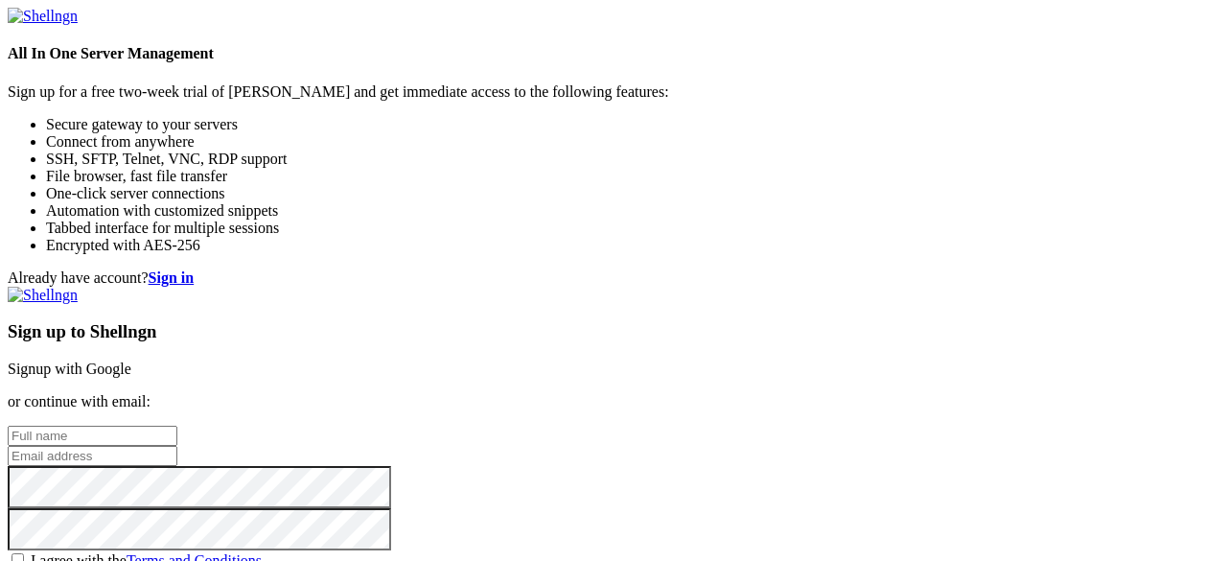
click at [131, 360] on link "Signup with Google" at bounding box center [70, 368] width 124 height 16
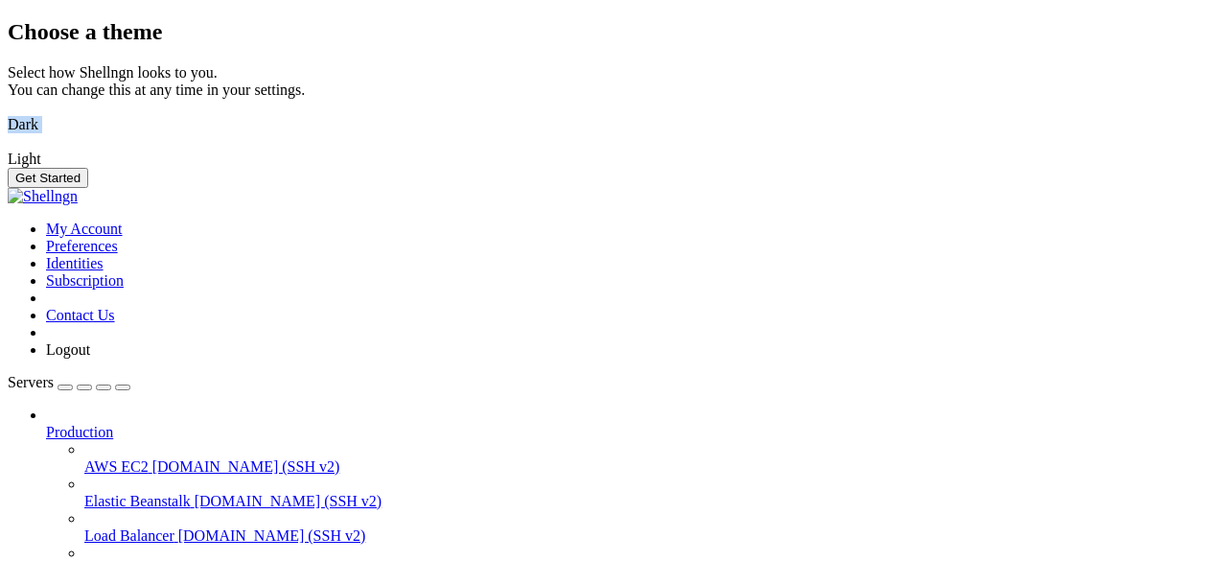
drag, startPoint x: 615, startPoint y: 344, endPoint x: 485, endPoint y: 342, distance: 130.3
click at [485, 168] on div "Dark Light" at bounding box center [613, 133] width 1211 height 69
click at [8, 112] on img at bounding box center [8, 112] width 0 height 0
click at [88, 188] on button "Get Started" at bounding box center [48, 178] width 80 height 20
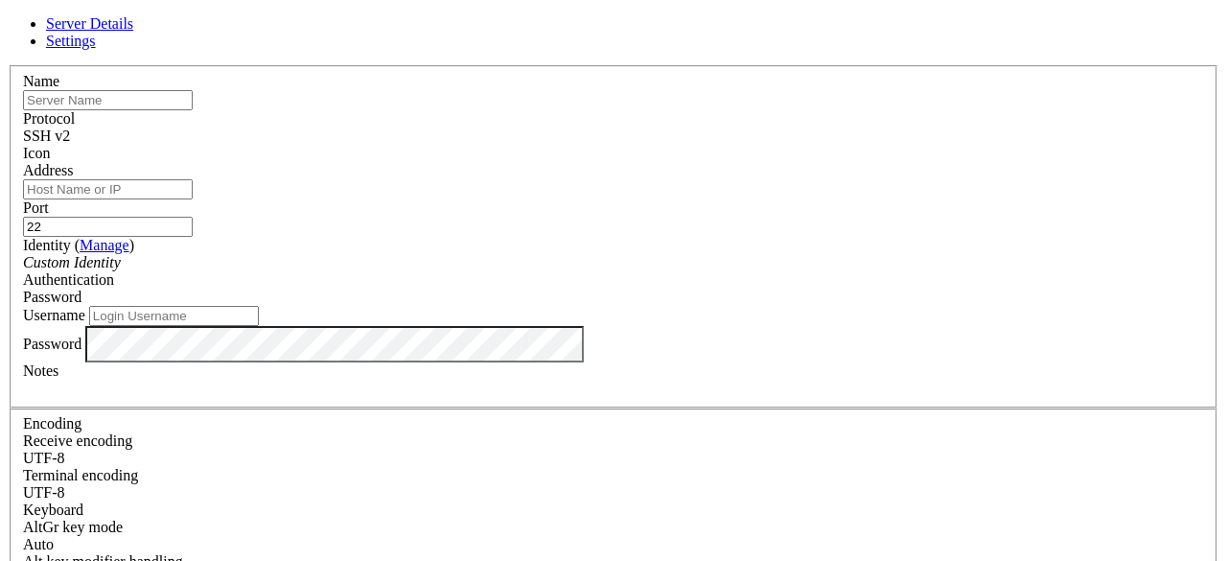
click at [193, 110] on input "text" at bounding box center [108, 100] width 170 height 20
type input "EHS"
paste input "[DOMAIN_NAME]"
click at [193, 198] on input "Address" at bounding box center [108, 189] width 170 height 20
type input "[DOMAIN_NAME]"
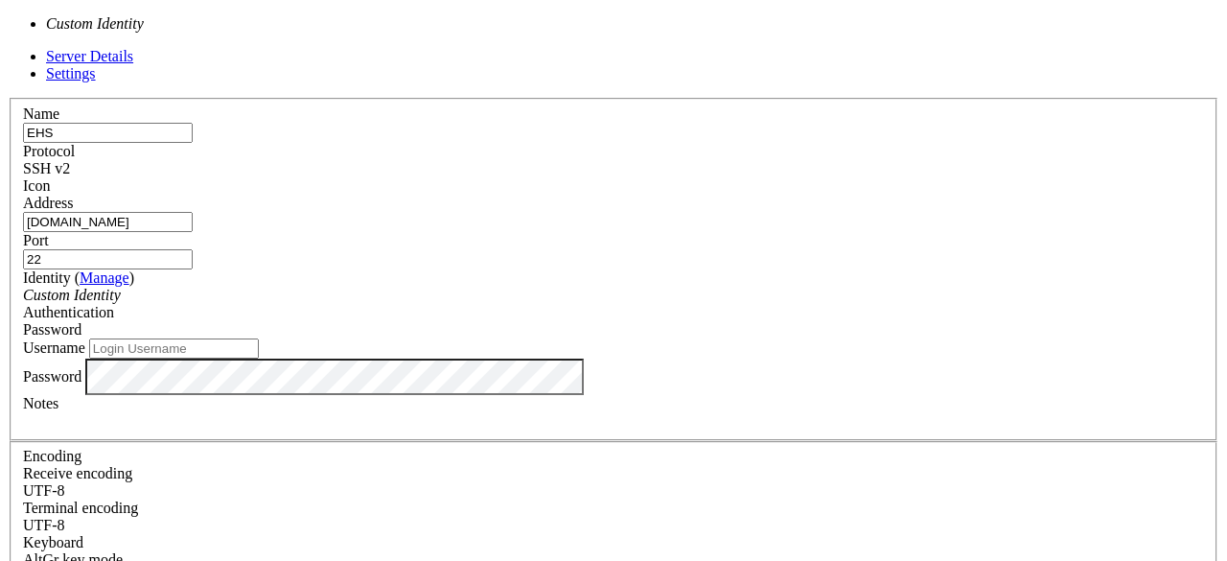
click at [526, 287] on div "Custom Identity" at bounding box center [613, 295] width 1181 height 17
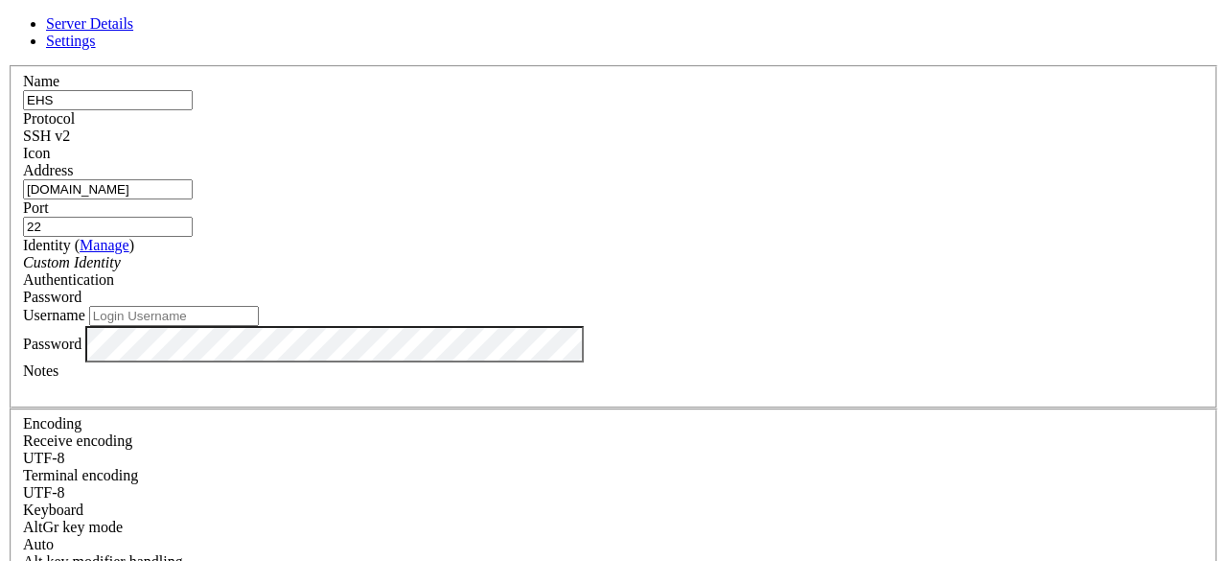
click at [526, 269] on div "Custom Identity" at bounding box center [613, 262] width 1181 height 17
paste input "ada66b3d_1"
click at [259, 326] on input "ada66b3d_1" at bounding box center [174, 316] width 170 height 20
type input "ada66b3d_1"
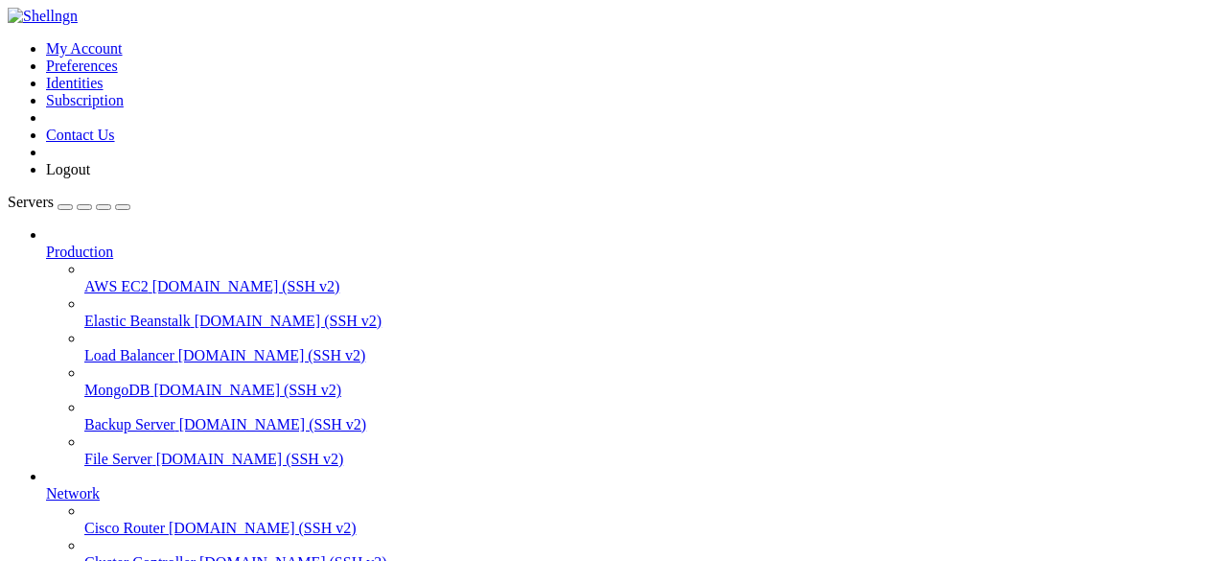
scroll to position [213, 0]
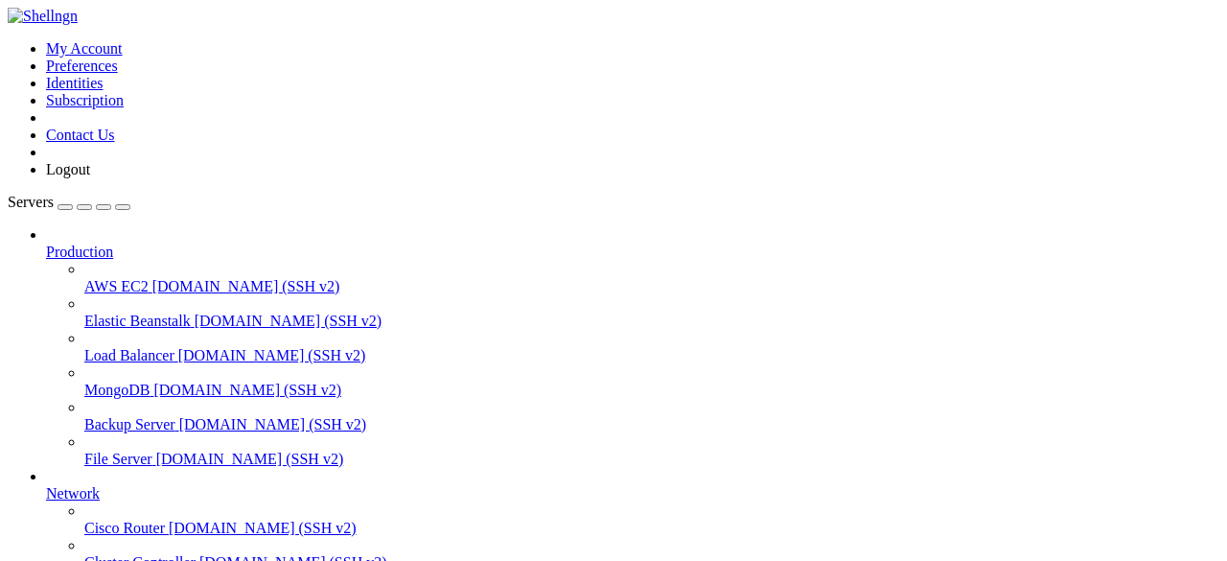
scroll to position [29569, 0]
